Goal: Information Seeking & Learning: Learn about a topic

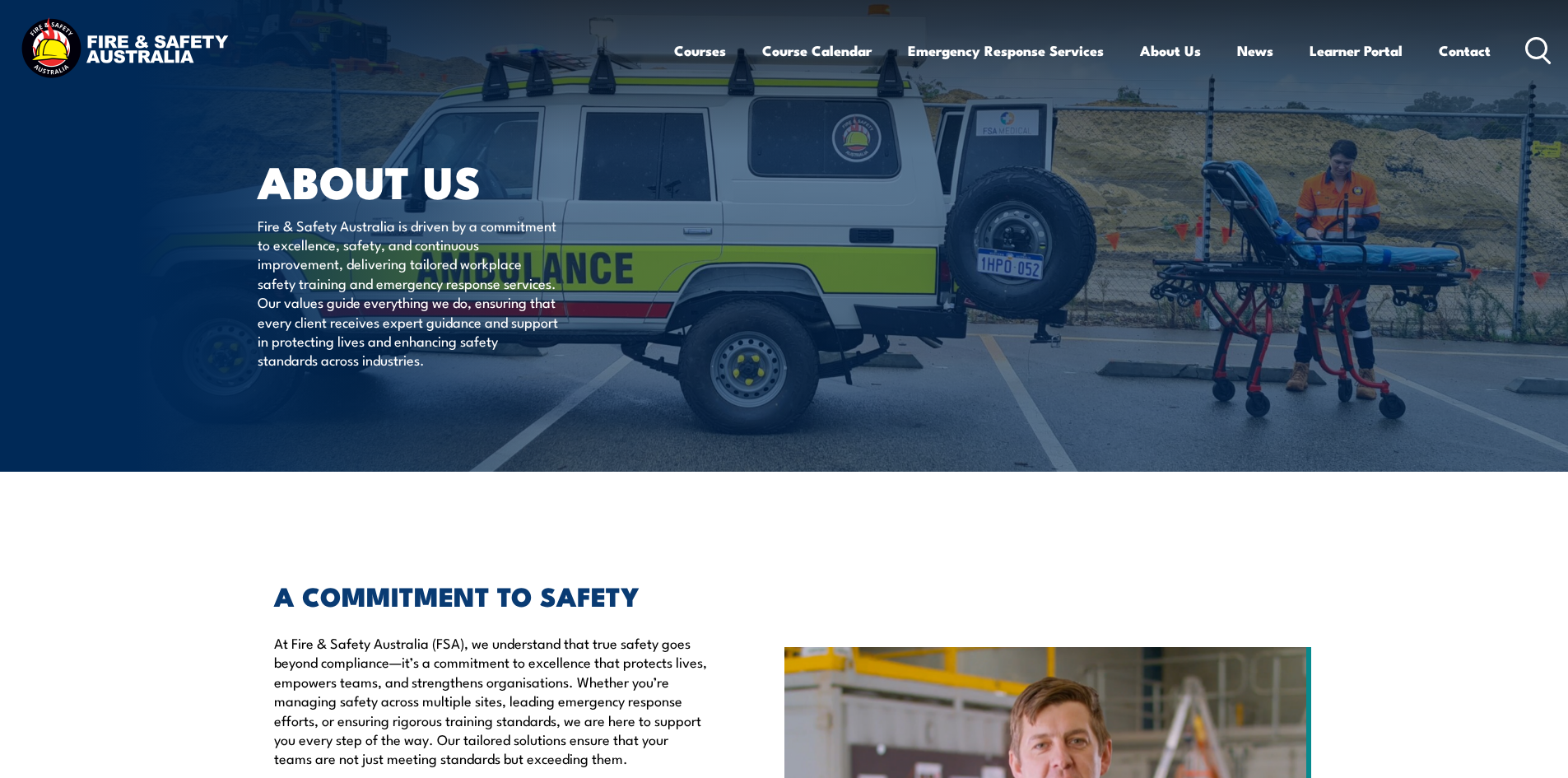
click at [1530, 41] on circle at bounding box center [1537, 48] width 20 height 20
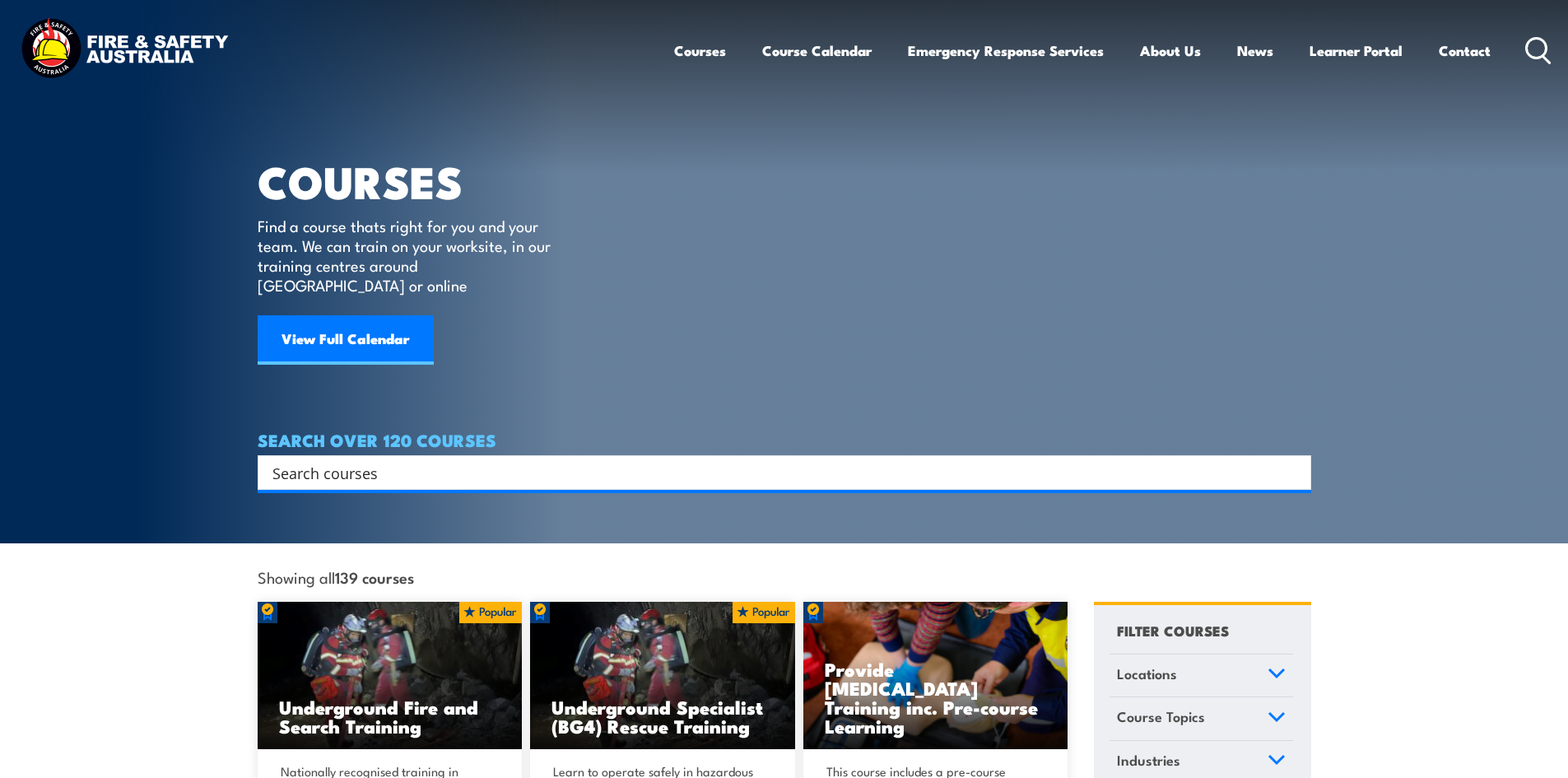
drag, startPoint x: 585, startPoint y: 432, endPoint x: 581, endPoint y: 443, distance: 11.7
click at [582, 442] on div "SEARCH OVER 120 COURSES Search Filter by Locations Australian Capital Territory…" at bounding box center [784, 461] width 1053 height 59
click at [574, 461] on input "Search input" at bounding box center [774, 473] width 1003 height 25
type input "work safely at heights"
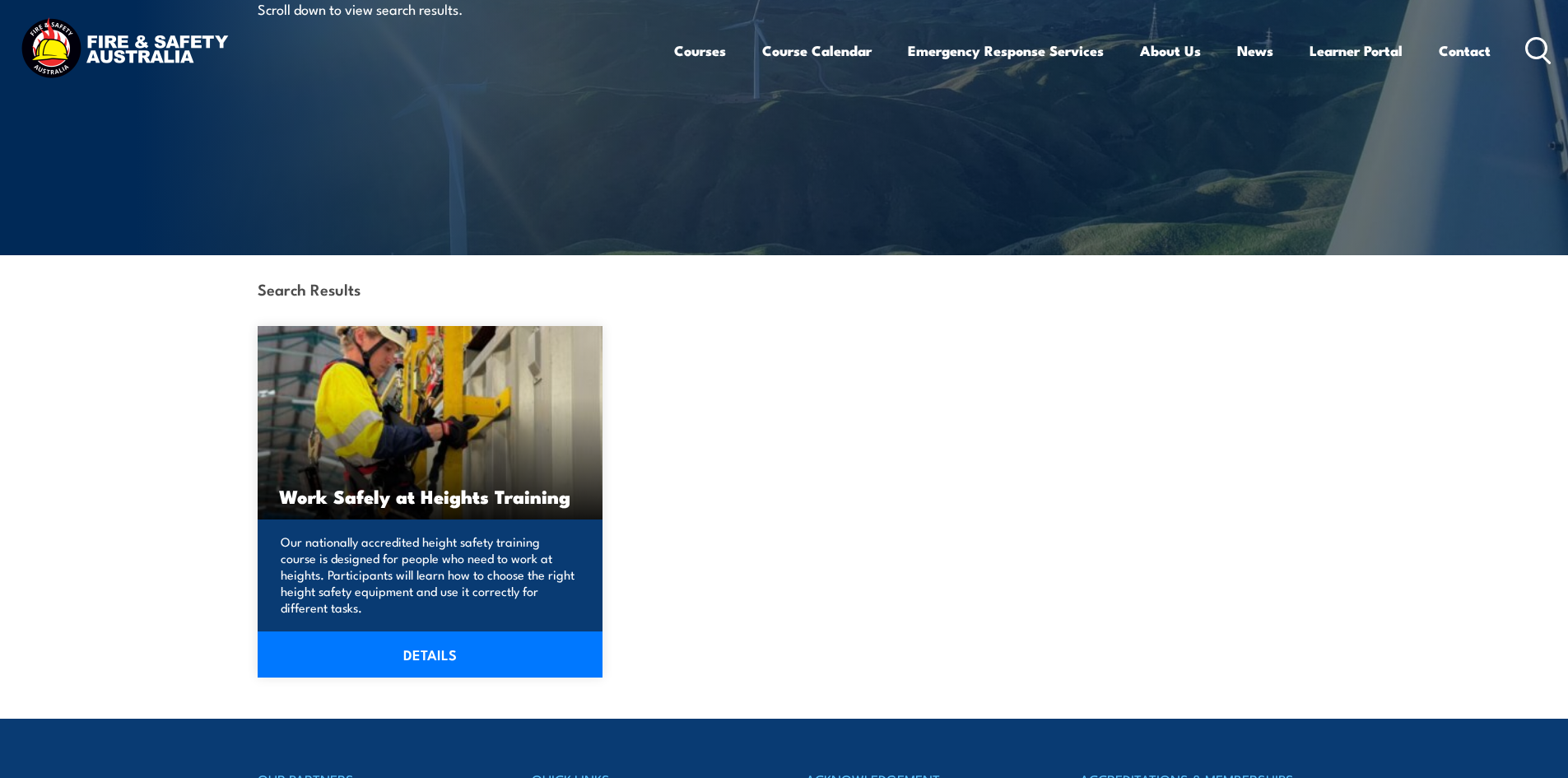
scroll to position [412, 0]
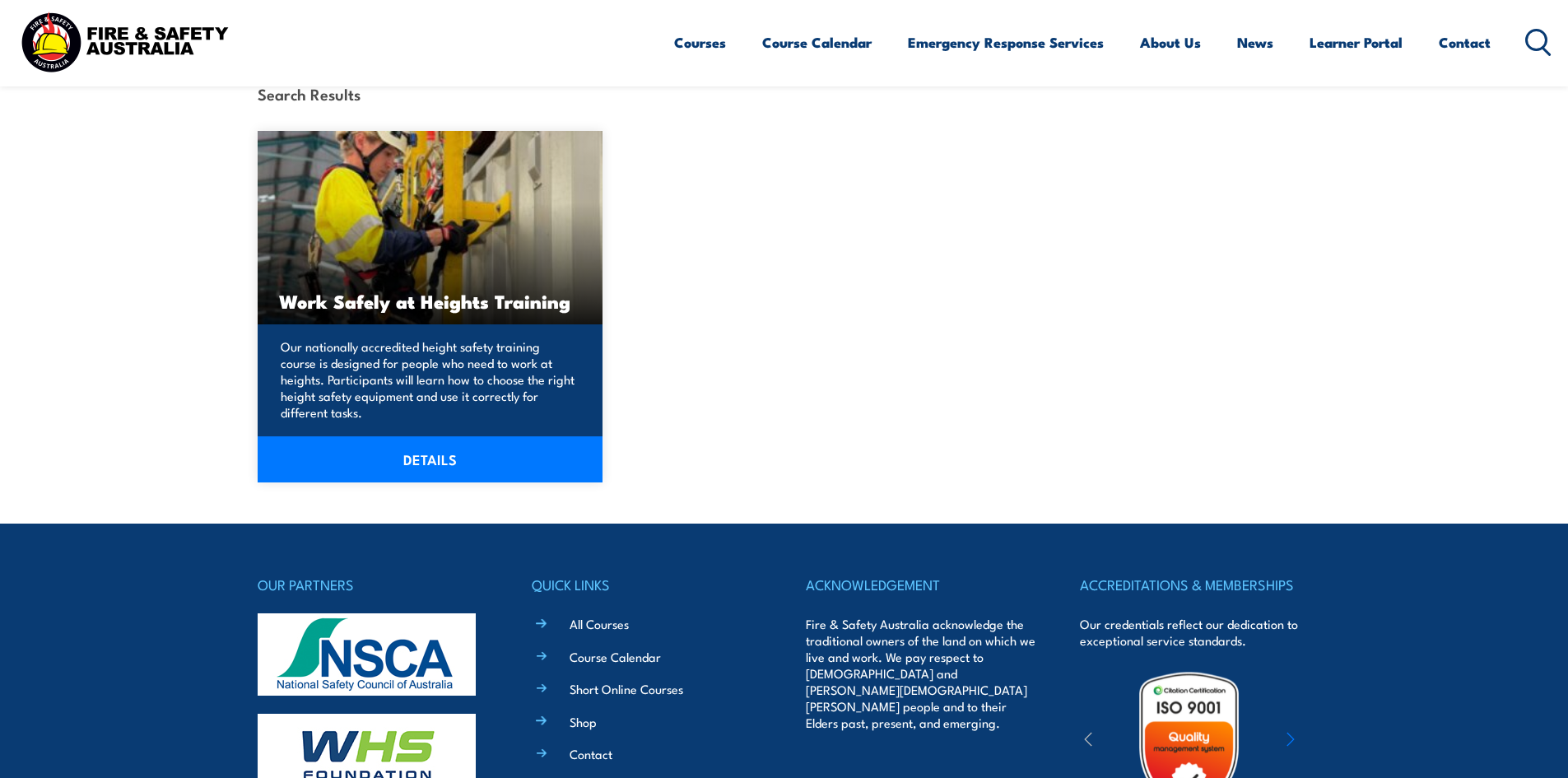
click at [377, 459] on link "DETAILS" at bounding box center [430, 460] width 346 height 46
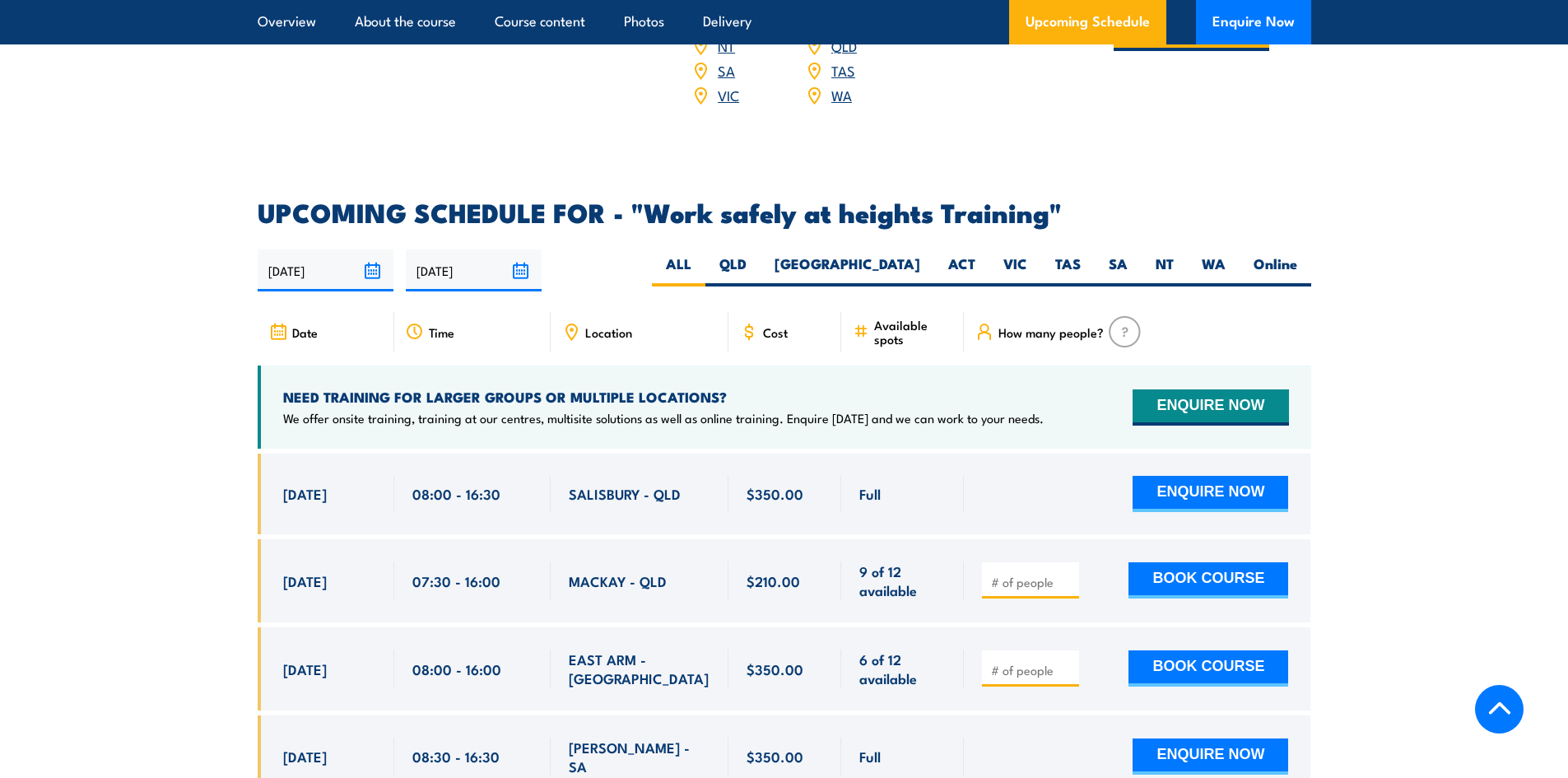
scroll to position [2305, 0]
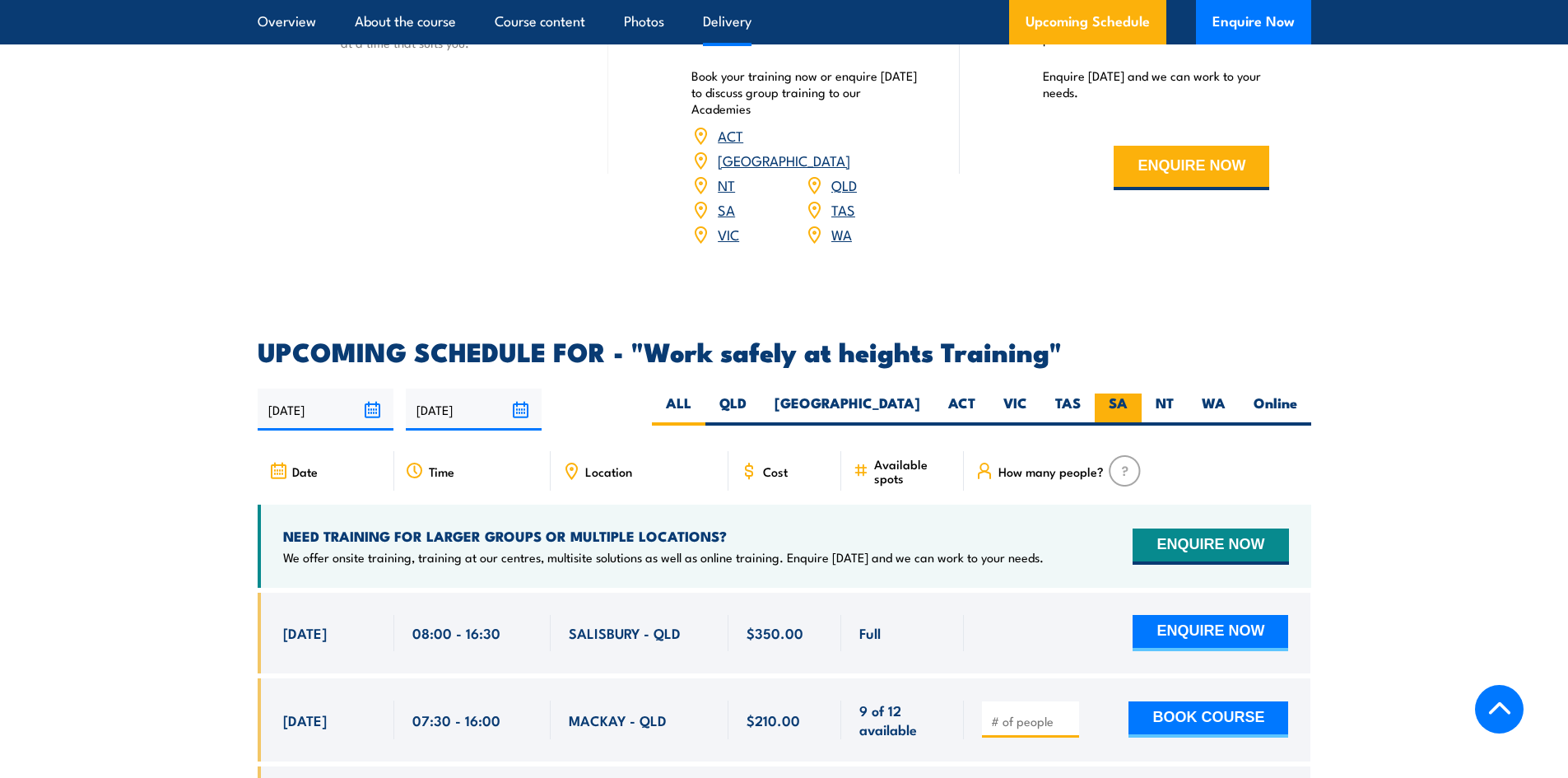
click at [1107, 396] on label "SA" at bounding box center [1118, 410] width 47 height 32
click at [1128, 396] on input "SA" at bounding box center [1132, 399] width 10 height 10
radio input "true"
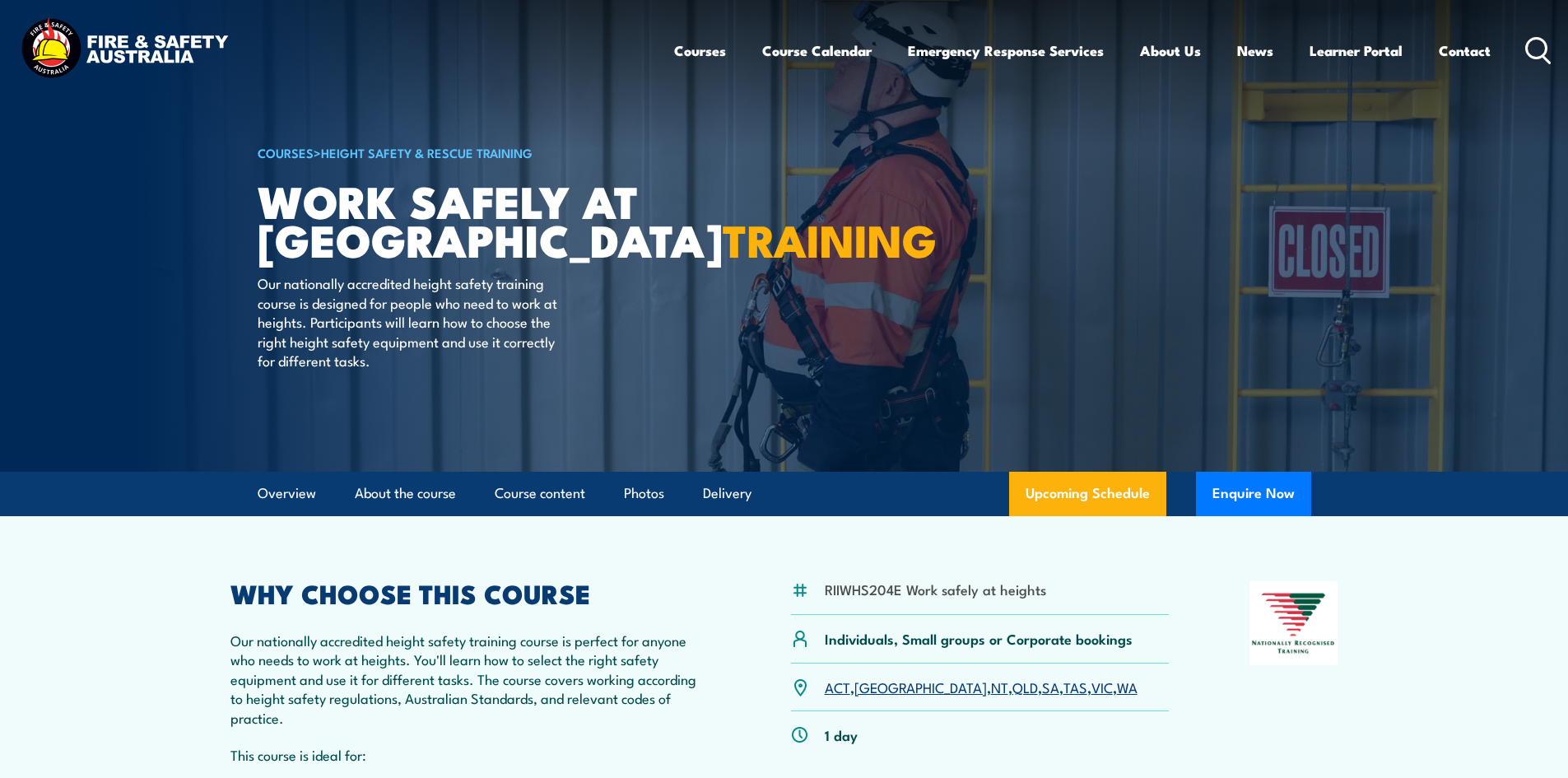
click at [1543, 49] on icon at bounding box center [1538, 51] width 27 height 27
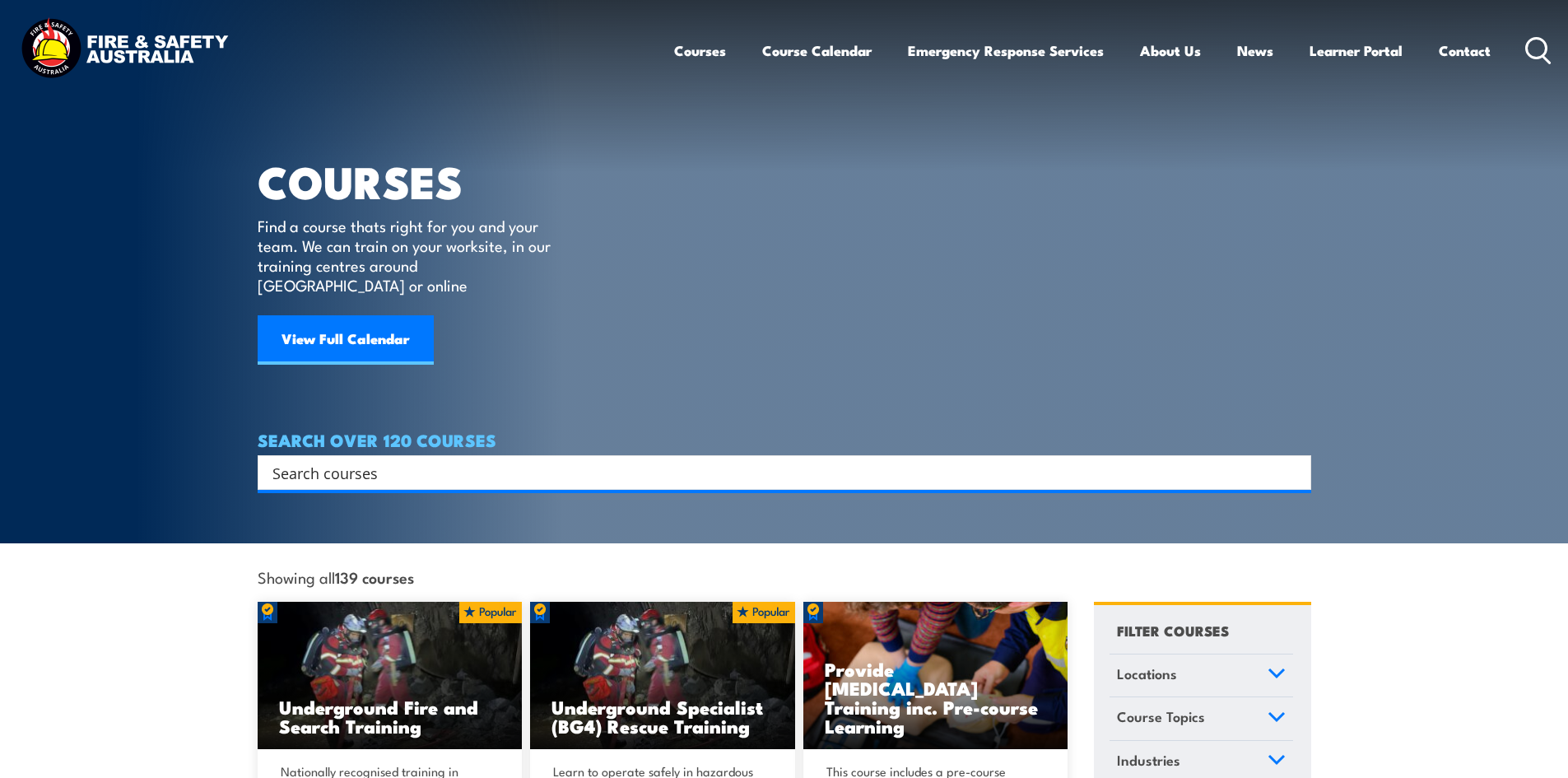
click at [466, 461] on input "Search input" at bounding box center [774, 473] width 1003 height 25
type input "material hoist"
click at [577, 461] on input "Search input" at bounding box center [774, 473] width 1003 height 25
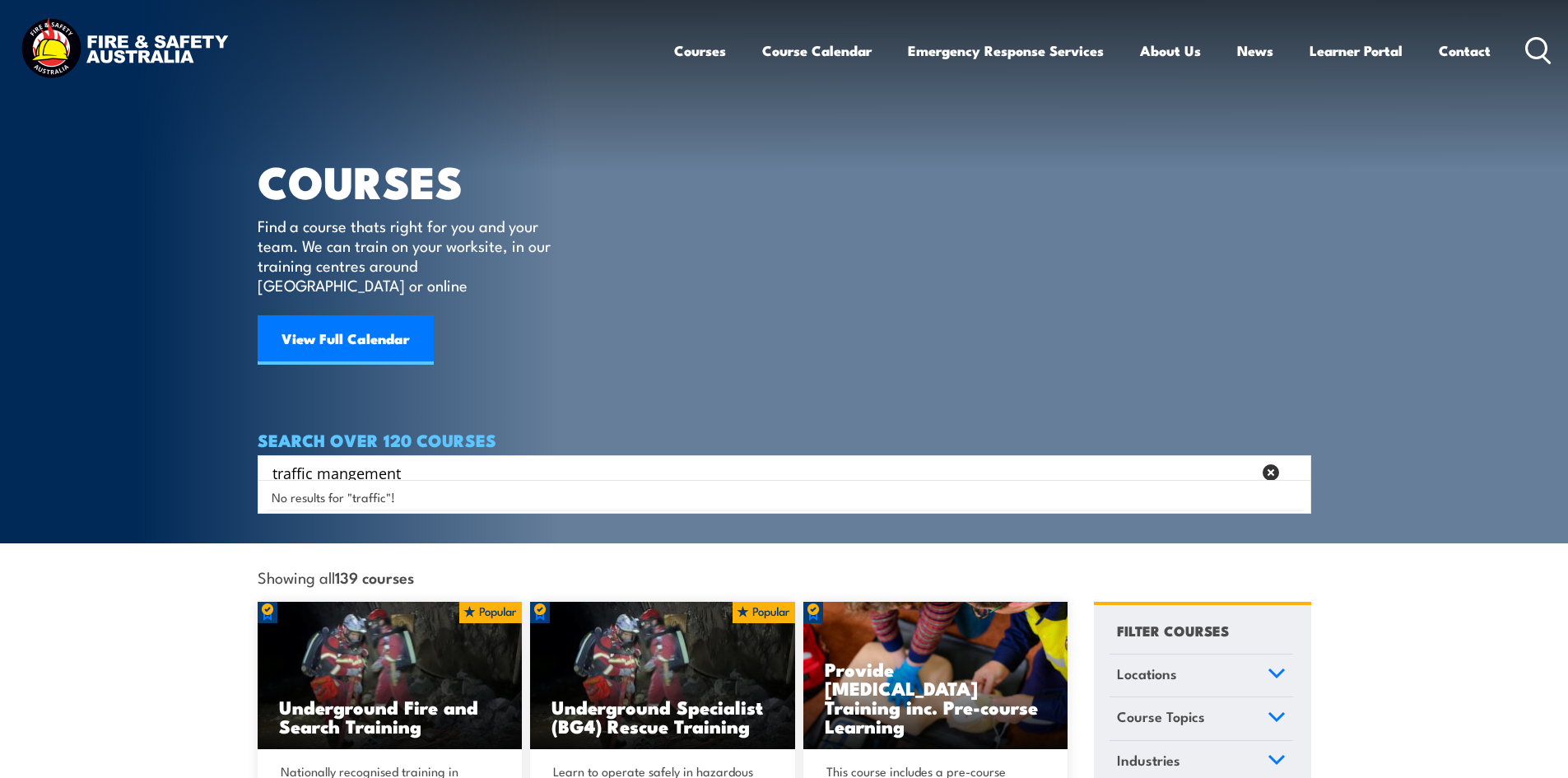
type input "traffic mangement"
